Goal: Task Accomplishment & Management: Use online tool/utility

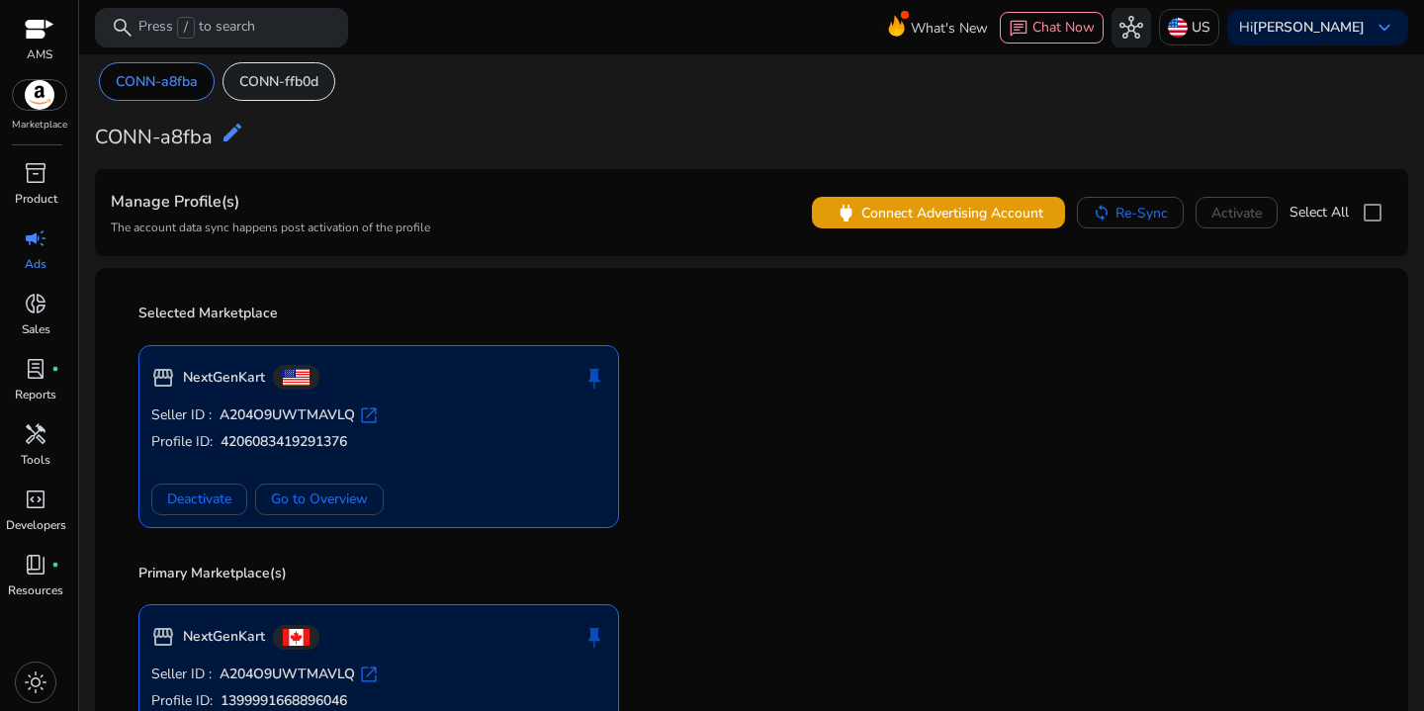
click at [296, 91] on p "CONN-ffb0d" at bounding box center [278, 81] width 79 height 21
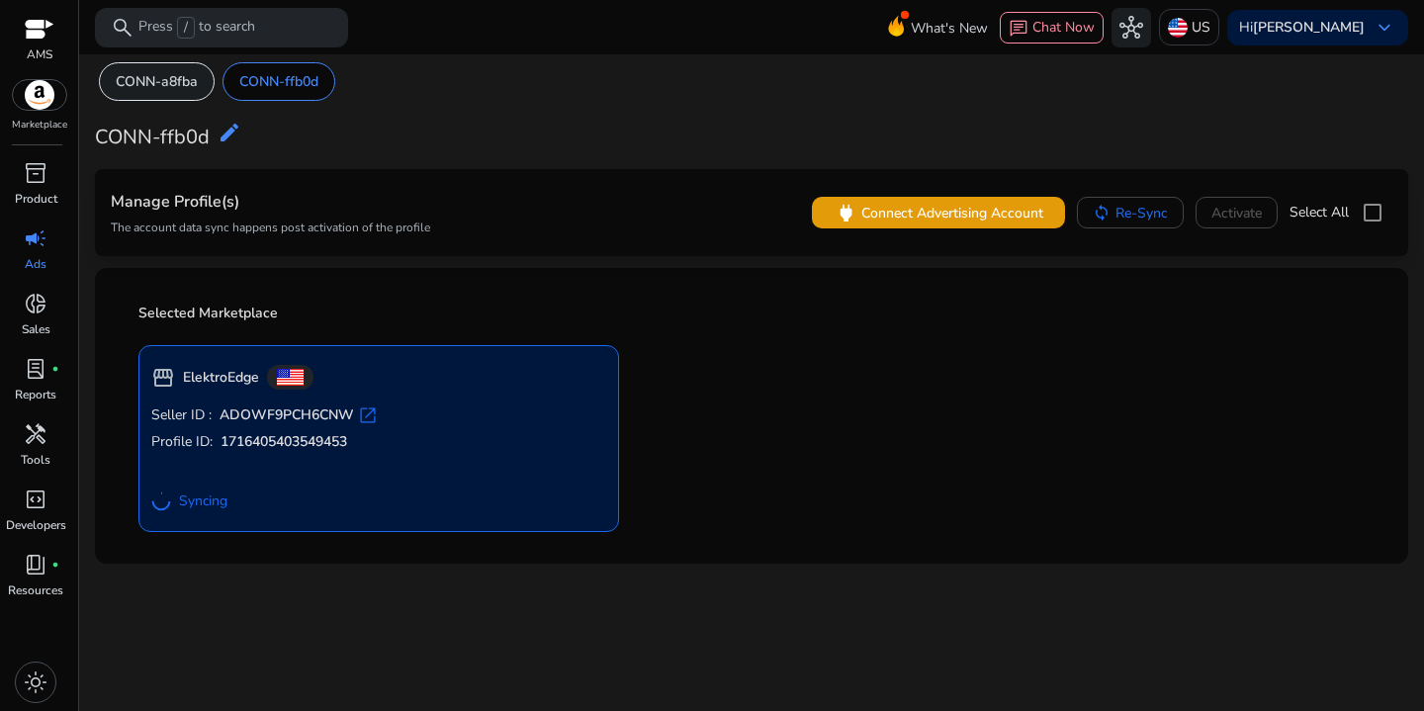
click at [131, 74] on p "CONN-a8fba" at bounding box center [157, 81] width 82 height 21
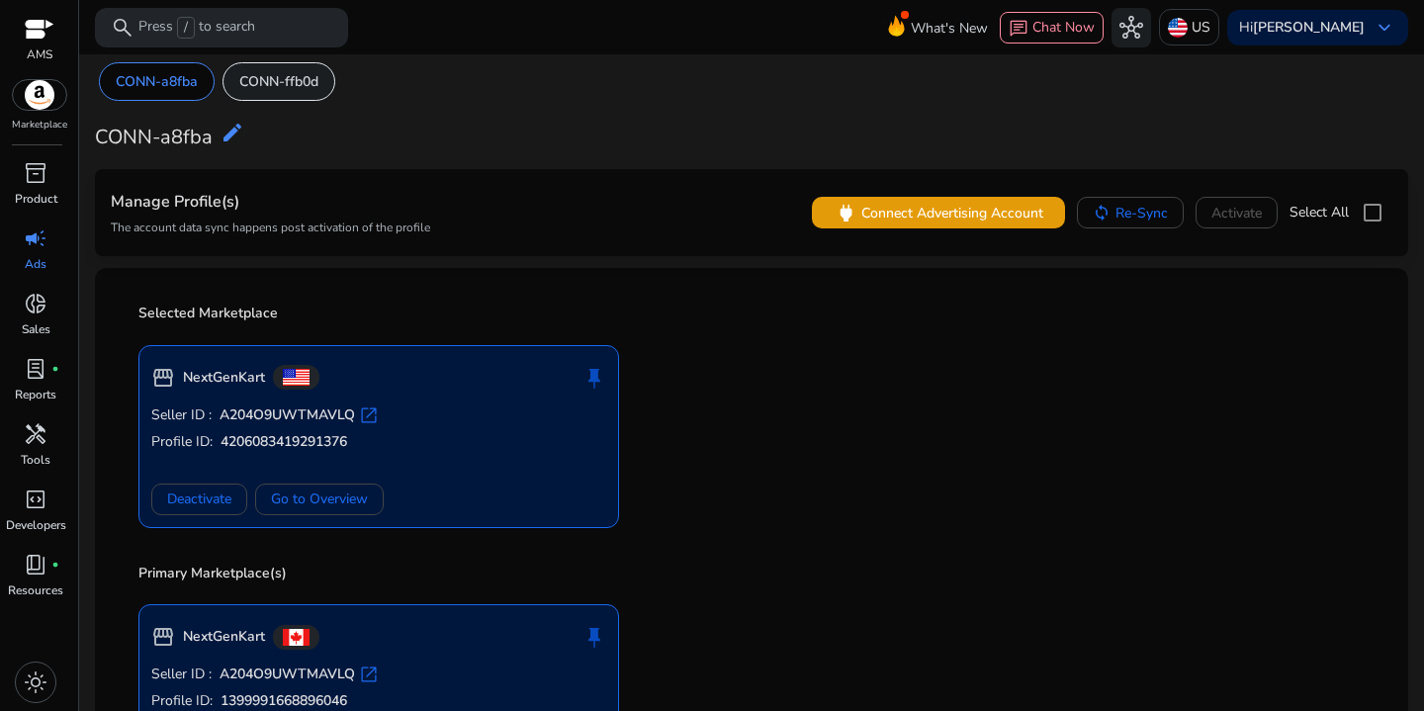
click at [283, 91] on p "CONN-ffb0d" at bounding box center [278, 81] width 79 height 21
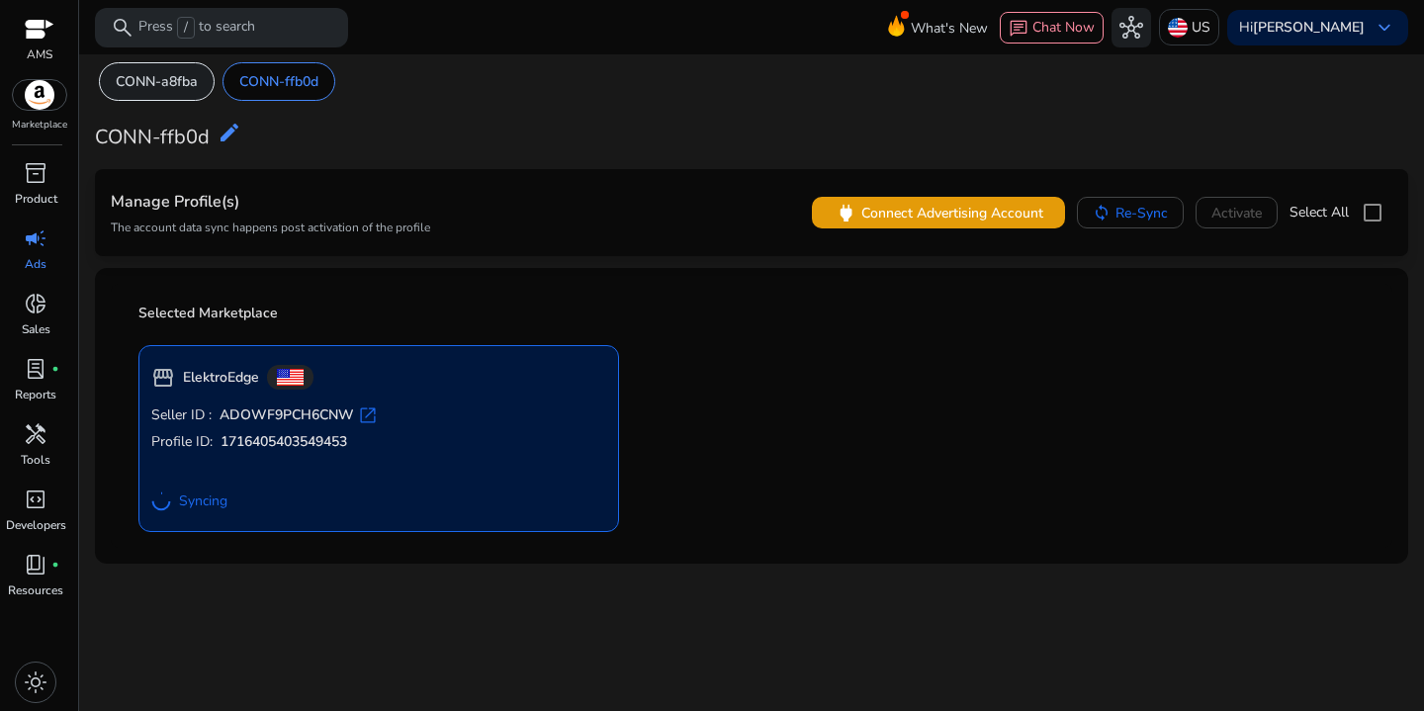
click at [145, 82] on p "CONN-a8fba" at bounding box center [157, 81] width 82 height 21
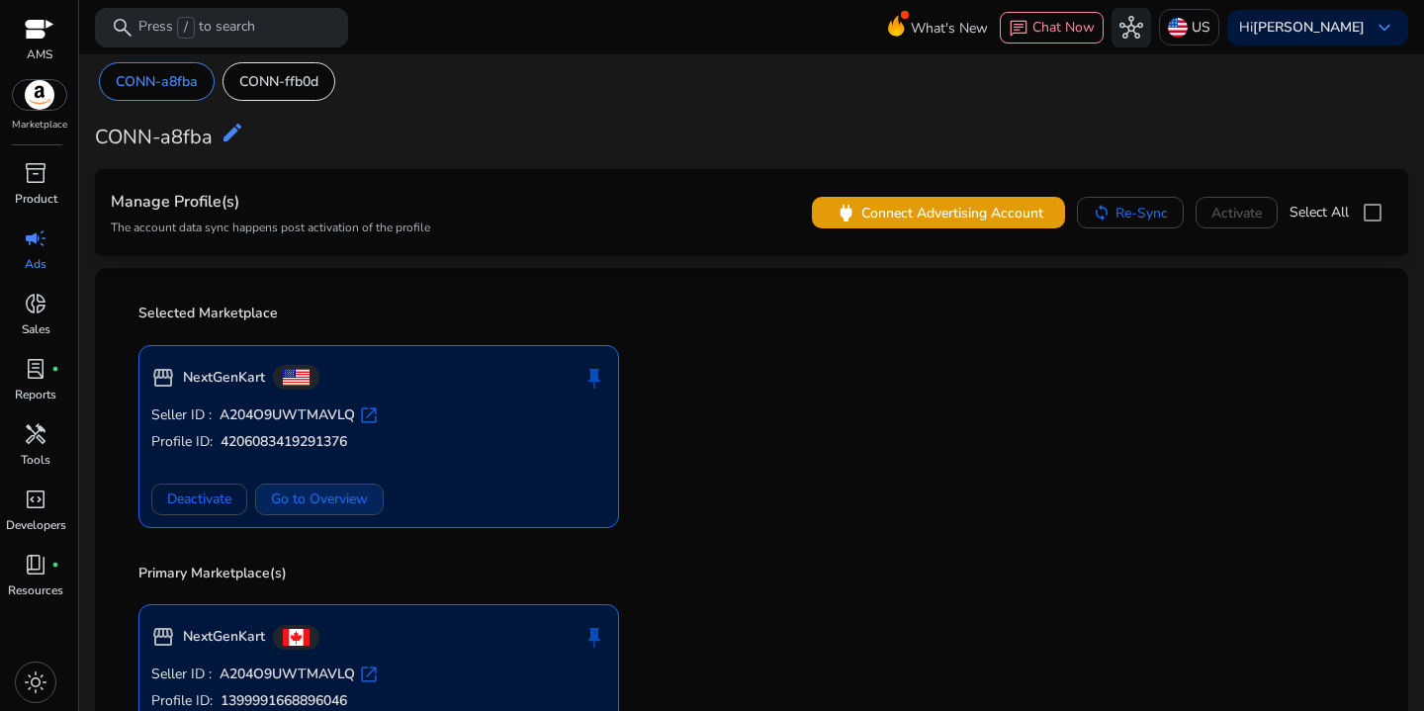
click at [306, 507] on span "Go to Overview" at bounding box center [319, 498] width 97 height 21
